Goal: Task Accomplishment & Management: Complete application form

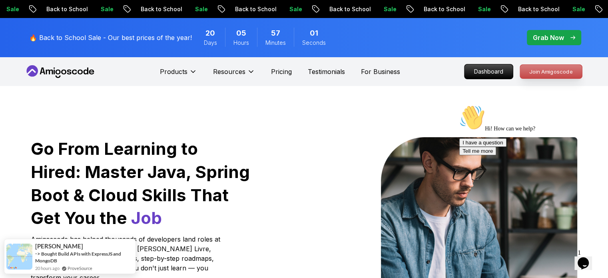
click at [546, 72] on p "Join Amigoscode" at bounding box center [551, 72] width 62 height 14
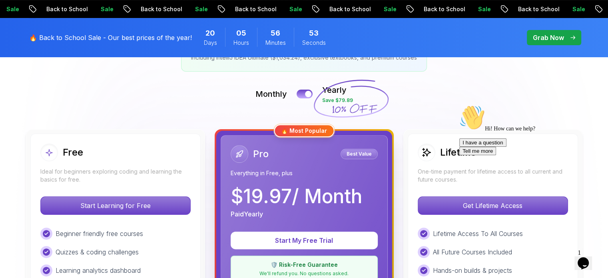
scroll to position [200, 0]
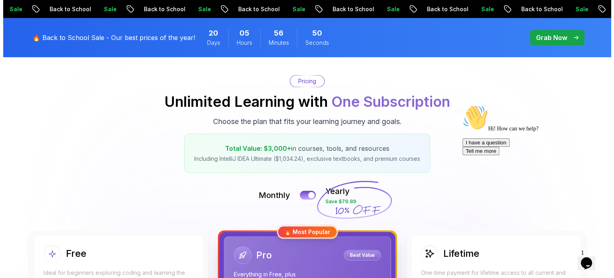
scroll to position [0, 0]
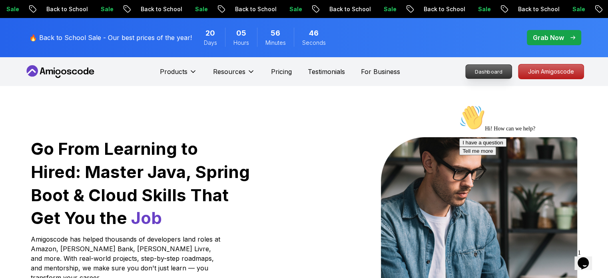
click at [490, 74] on p "Dashboard" at bounding box center [489, 72] width 46 height 14
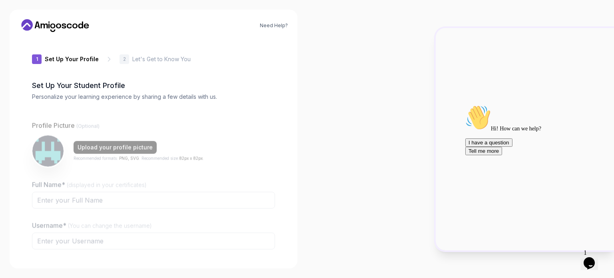
type input "quicktiger0f5eb"
